Goal: Task Accomplishment & Management: Complete application form

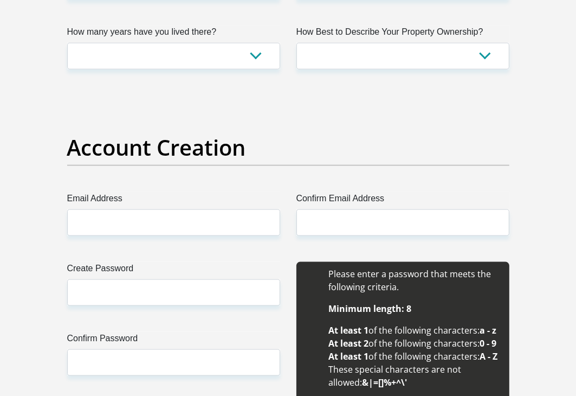
scroll to position [831, 0]
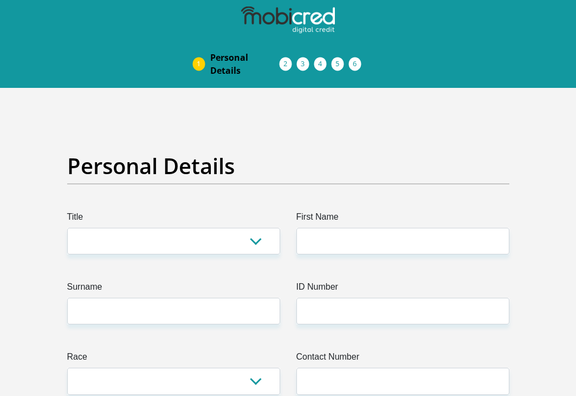
scroll to position [831, 0]
